Goal: Find contact information: Find contact information

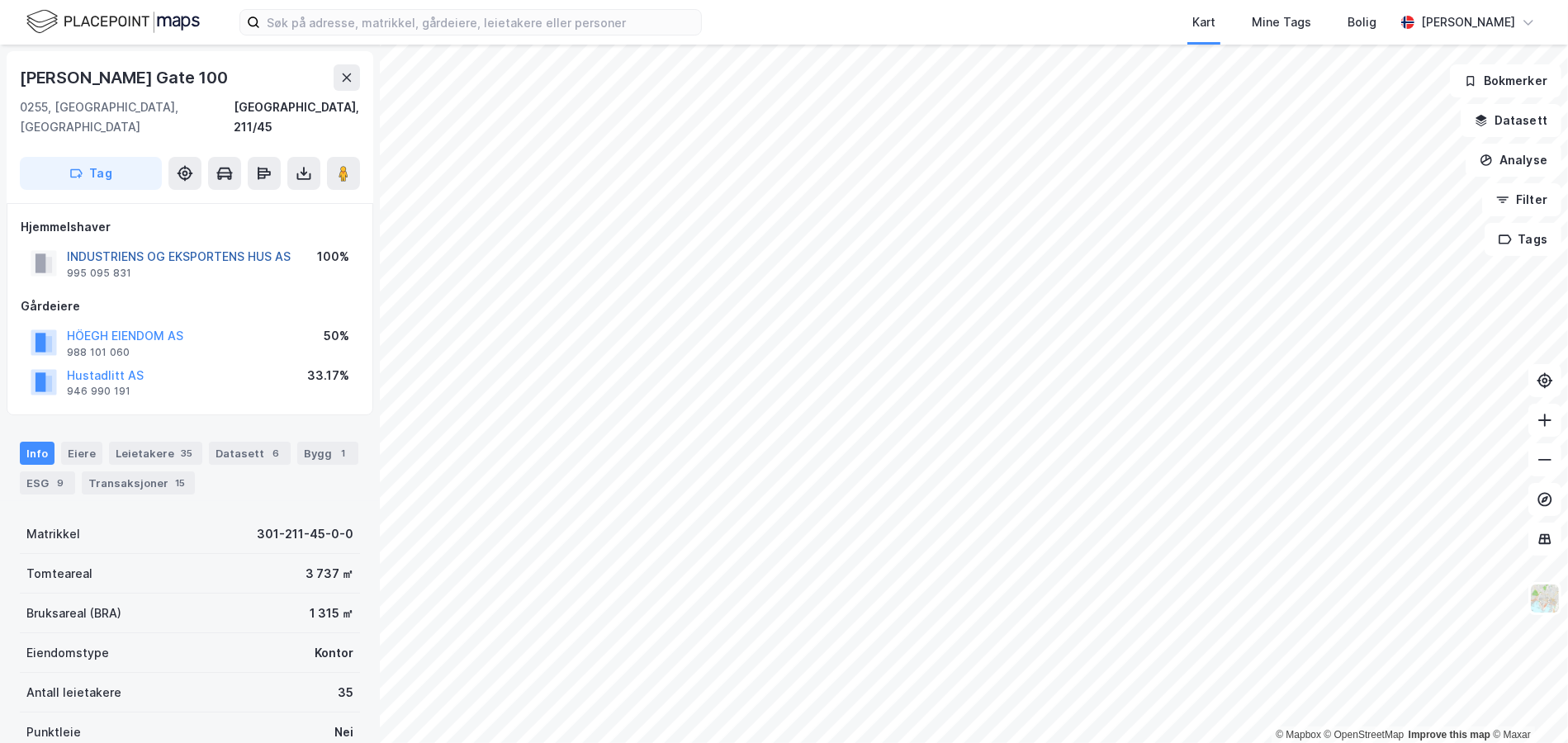
click at [0, 0] on button "INDUSTRIENS OG EKSPORTENS HUS AS" at bounding box center [0, 0] width 0 height 0
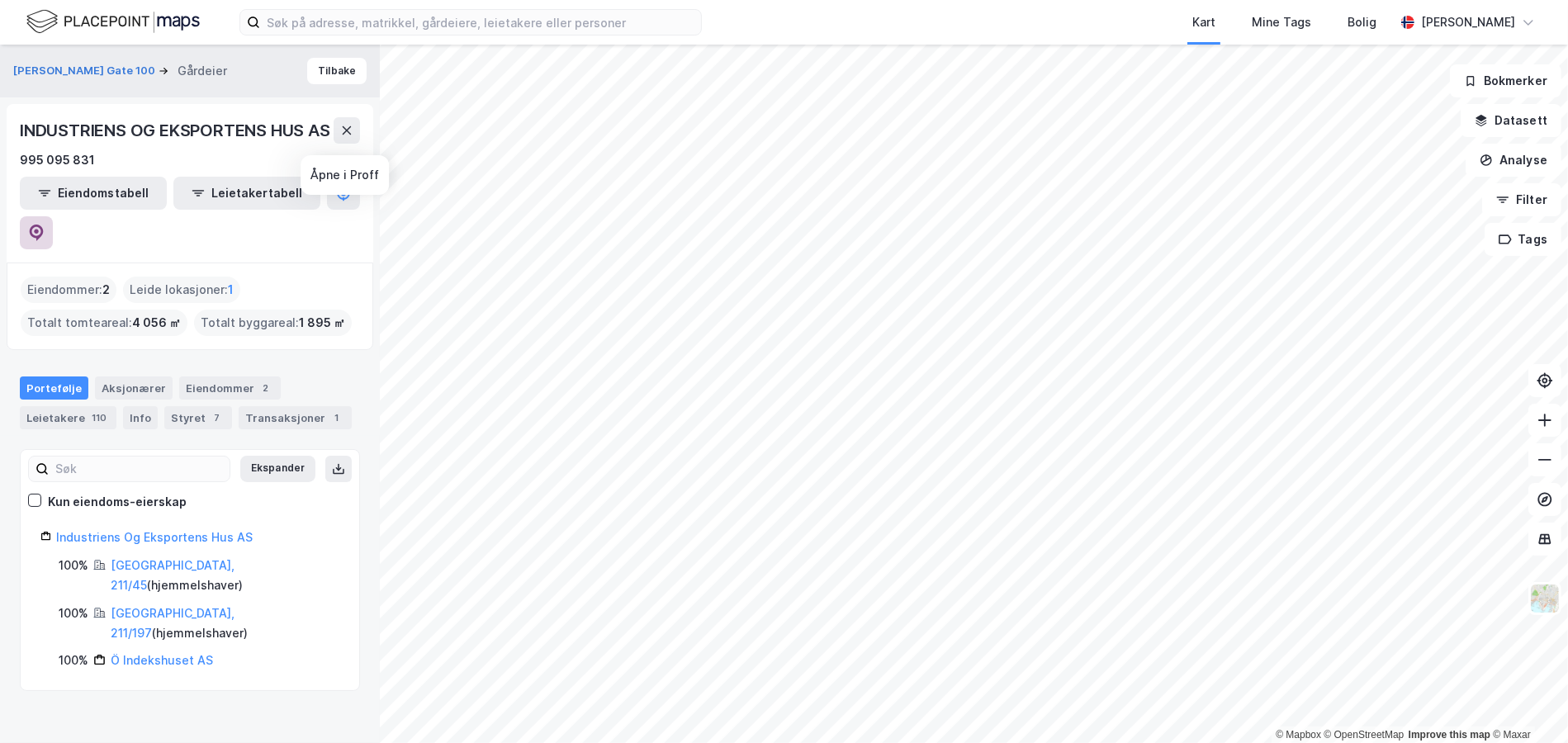
click at [45, 225] on icon at bounding box center [36, 233] width 16 height 16
